Goal: Task Accomplishment & Management: Use online tool/utility

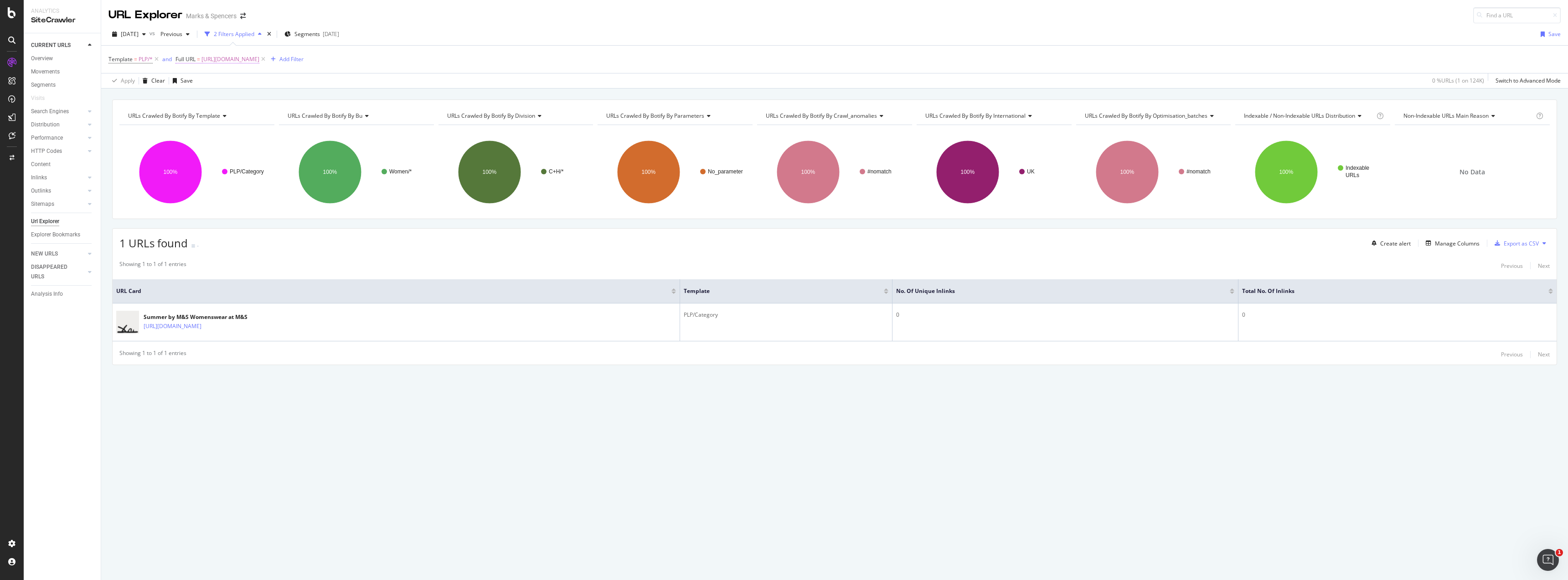
click at [259, 58] on span "[URL][DOMAIN_NAME]" at bounding box center [230, 59] width 58 height 12
click at [202, 82] on span "Equal to" at bounding box center [194, 81] width 21 height 8
click at [209, 169] on span "Contains" at bounding box center [199, 171] width 23 height 8
click at [213, 95] on input "[URL][DOMAIN_NAME]" at bounding box center [227, 97] width 86 height 14
type input "autumn"
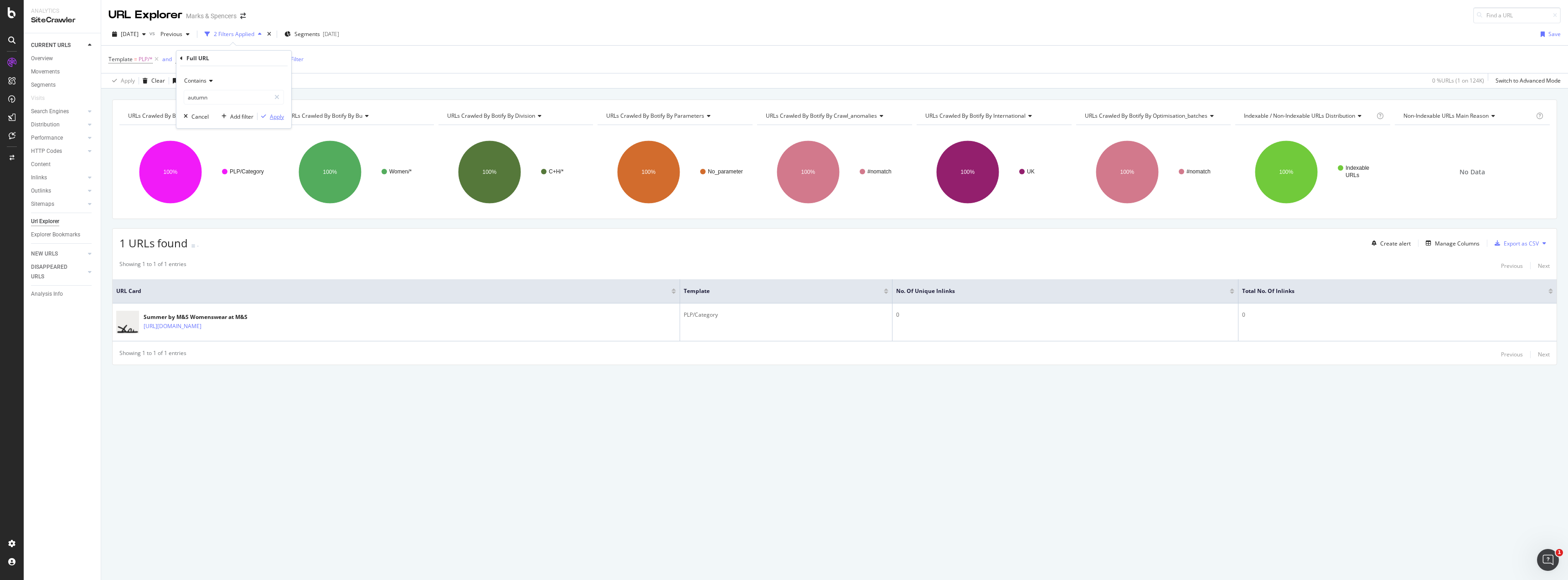
click at [269, 119] on div "button" at bounding box center [264, 117] width 12 height 6
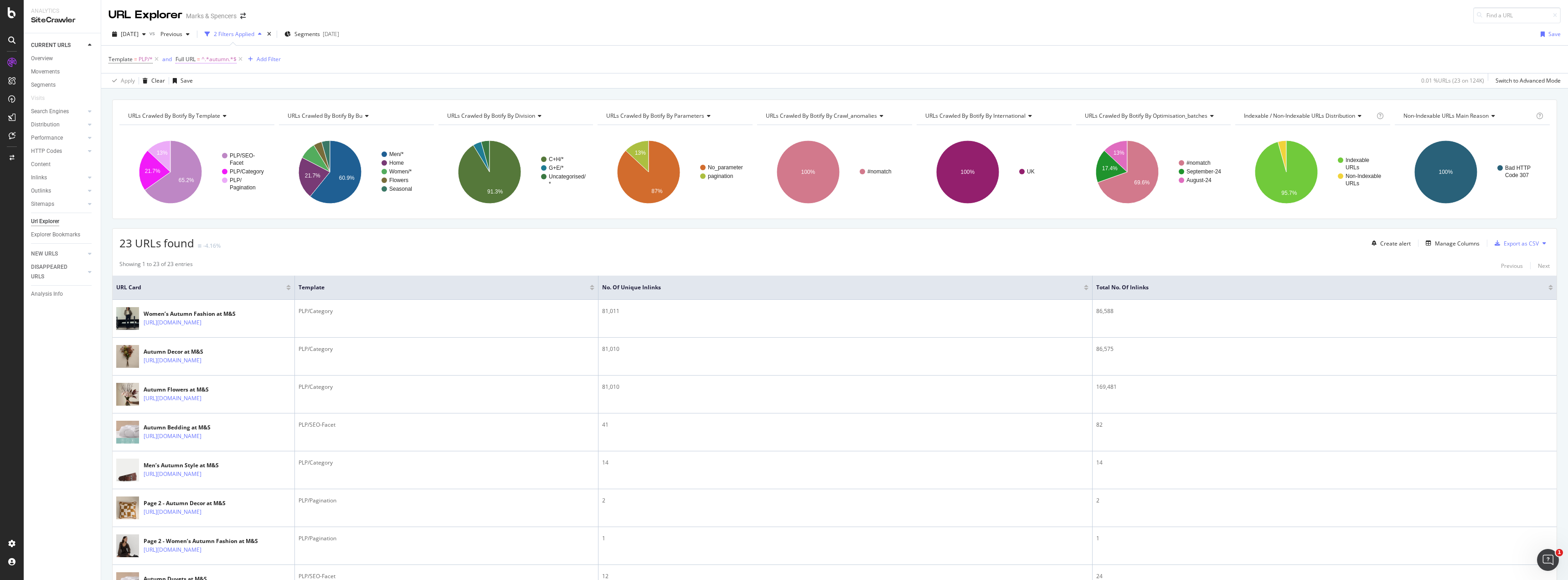
click at [217, 63] on span "^.*autumn.*$" at bounding box center [218, 59] width 35 height 12
click at [199, 97] on input "autumn" at bounding box center [227, 97] width 86 height 14
type input "spring"
click at [281, 115] on div "Apply" at bounding box center [276, 117] width 14 height 8
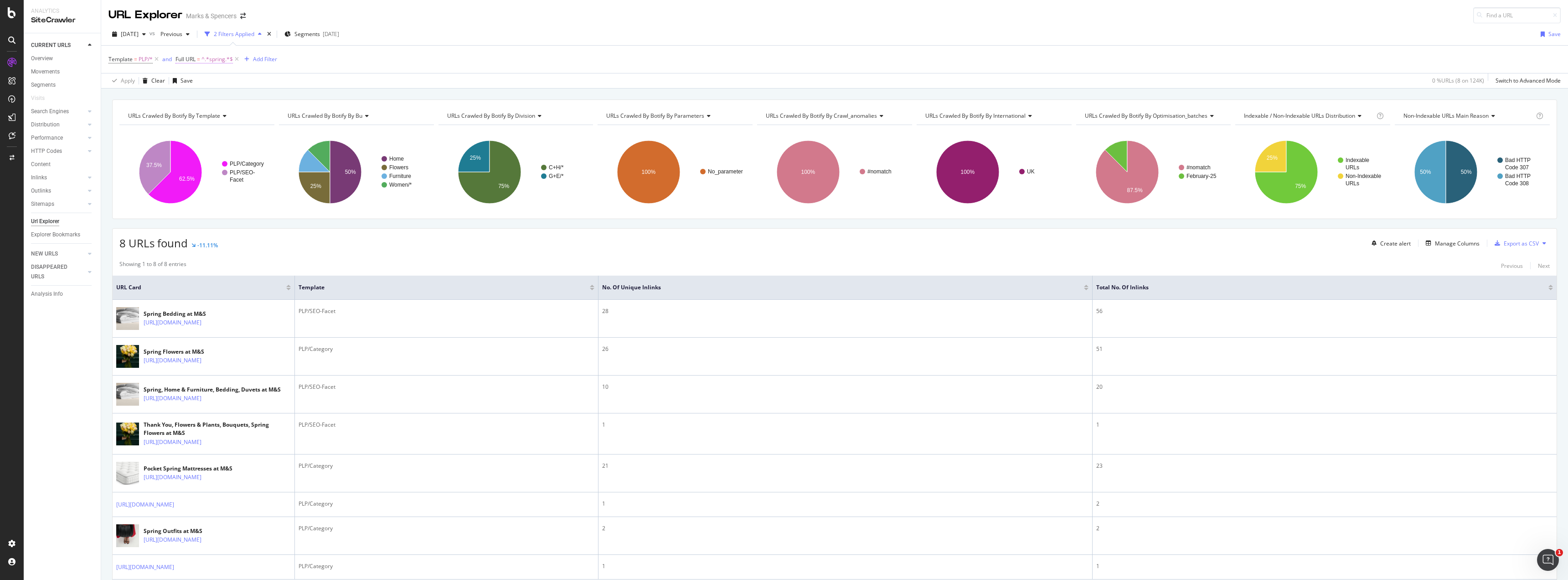
click at [212, 60] on span "^.*spring.*$" at bounding box center [216, 59] width 31 height 12
click at [199, 103] on input "spring" at bounding box center [227, 97] width 86 height 14
